Goal: Information Seeking & Learning: Check status

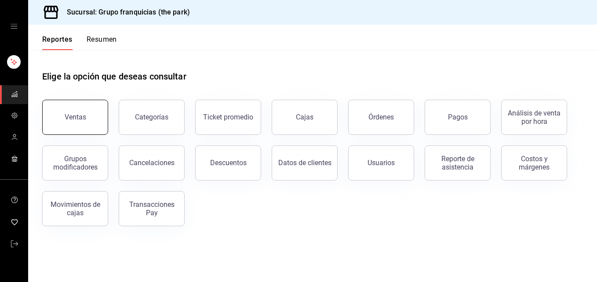
click at [71, 126] on button "Ventas" at bounding box center [75, 117] width 66 height 35
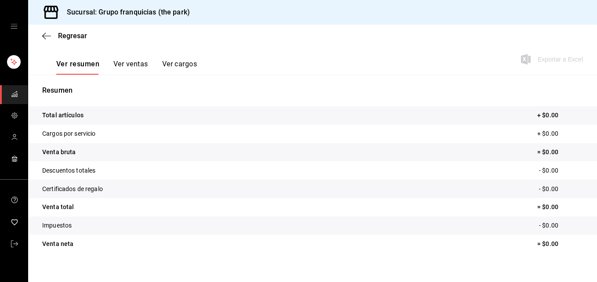
scroll to position [139, 0]
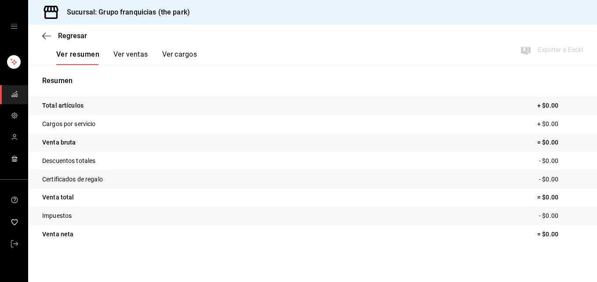
click at [17, 91] on icon "mailbox folders" at bounding box center [14, 94] width 7 height 7
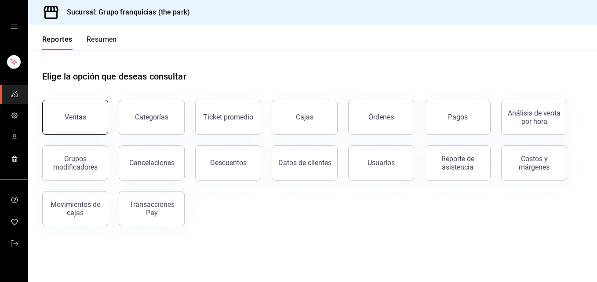
click at [49, 117] on button "Ventas" at bounding box center [75, 117] width 66 height 35
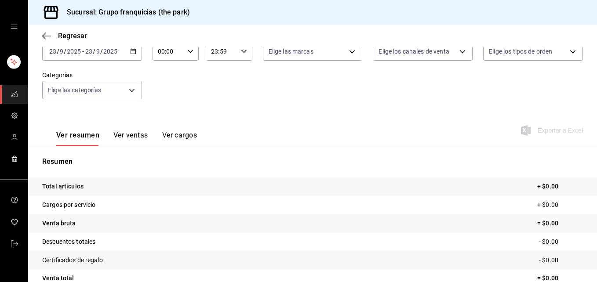
scroll to position [139, 0]
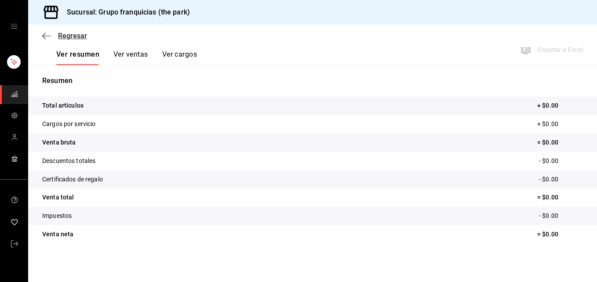
click at [73, 36] on span "Regresar" at bounding box center [72, 36] width 29 height 8
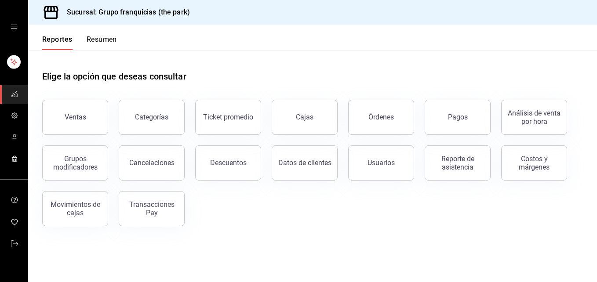
click at [14, 96] on rect "mailbox folders" at bounding box center [14, 96] width 1 height 2
click at [12, 24] on icon "open drawer" at bounding box center [14, 26] width 7 height 4
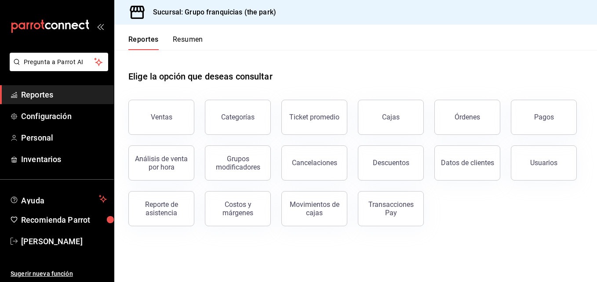
click at [99, 22] on div "mailbox folders" at bounding box center [57, 26] width 114 height 53
click at [100, 25] on icon "open_drawer_menu" at bounding box center [100, 26] width 7 height 7
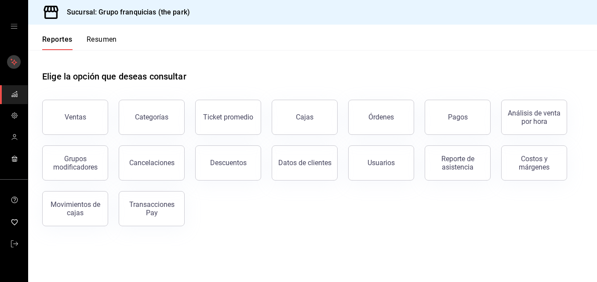
click at [15, 63] on icon "mailbox folders" at bounding box center [14, 62] width 5 height 5
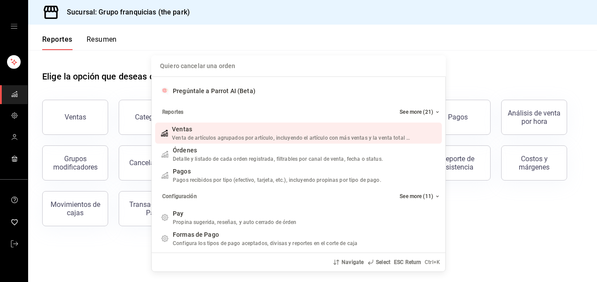
click at [12, 95] on div "Quiero cancelar una orden Pregúntale a Parrot AI (Beta) Reportes See more (21) …" at bounding box center [298, 141] width 597 height 282
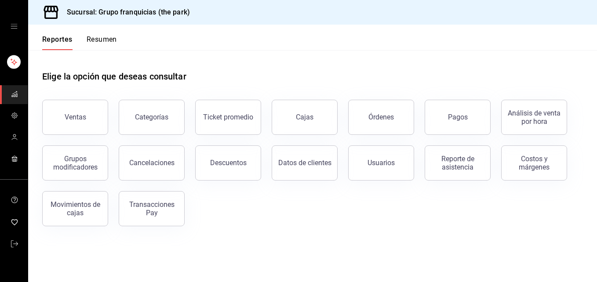
click at [12, 27] on icon "open drawer" at bounding box center [14, 26] width 7 height 7
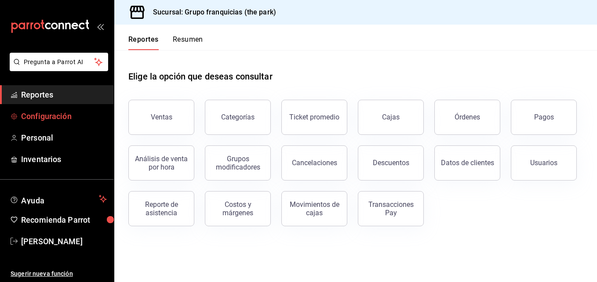
click at [60, 117] on span "Configuración" at bounding box center [64, 116] width 86 height 12
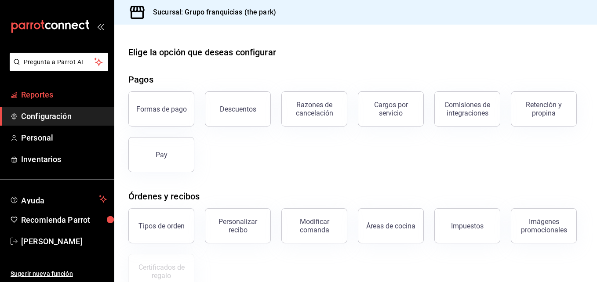
click at [43, 91] on span "Reportes" at bounding box center [64, 95] width 86 height 12
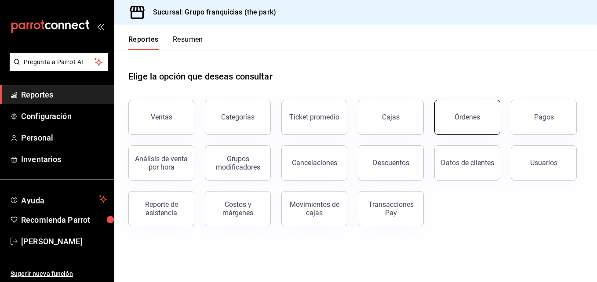
click at [489, 116] on button "Órdenes" at bounding box center [468, 117] width 66 height 35
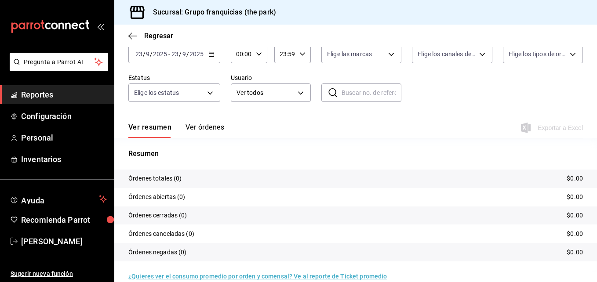
scroll to position [63, 0]
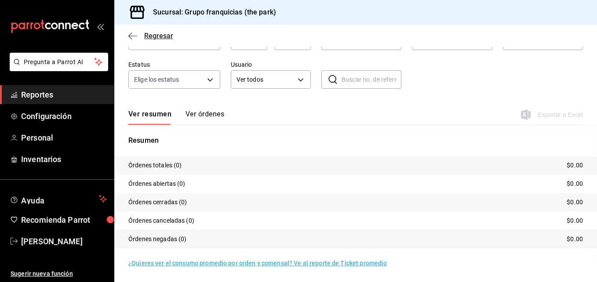
click at [130, 39] on icon "button" at bounding box center [132, 36] width 9 height 8
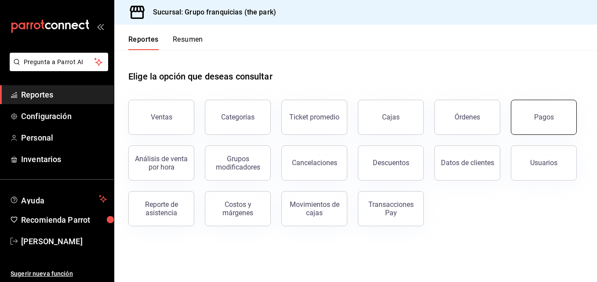
click at [535, 125] on button "Pagos" at bounding box center [544, 117] width 66 height 35
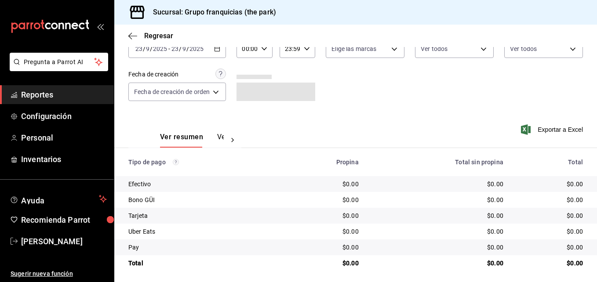
scroll to position [59, 0]
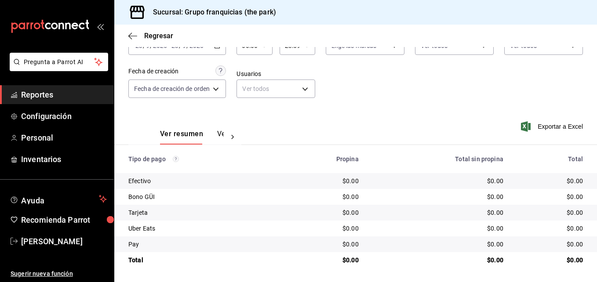
click at [46, 93] on span "Reportes" at bounding box center [64, 95] width 86 height 12
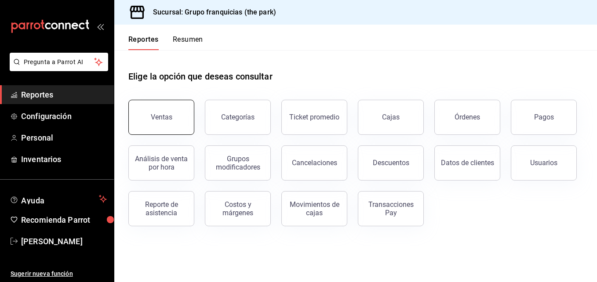
click at [162, 115] on div "Ventas" at bounding box center [162, 117] width 22 height 8
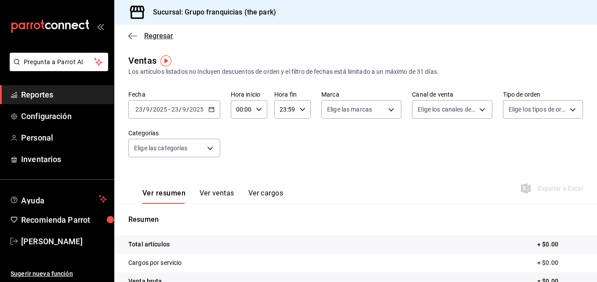
click at [158, 35] on span "Regresar" at bounding box center [158, 36] width 29 height 8
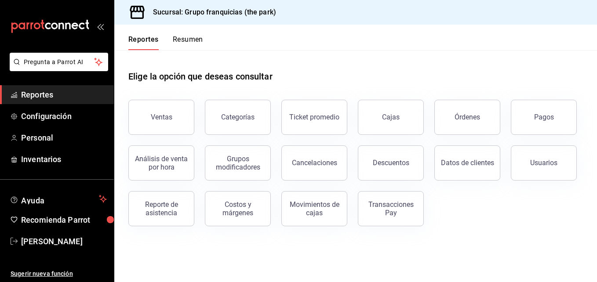
click at [194, 35] on div "Reportes Resumen" at bounding box center [158, 38] width 89 height 26
click at [196, 38] on button "Resumen" at bounding box center [188, 42] width 30 height 15
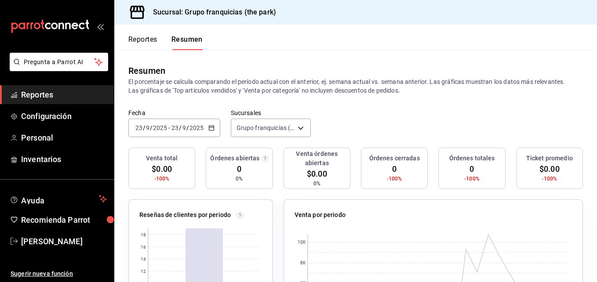
click at [152, 40] on button "Reportes" at bounding box center [142, 42] width 29 height 15
